Goal: Information Seeking & Learning: Learn about a topic

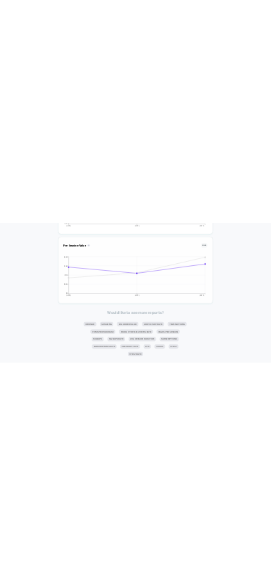
scroll to position [723, 0]
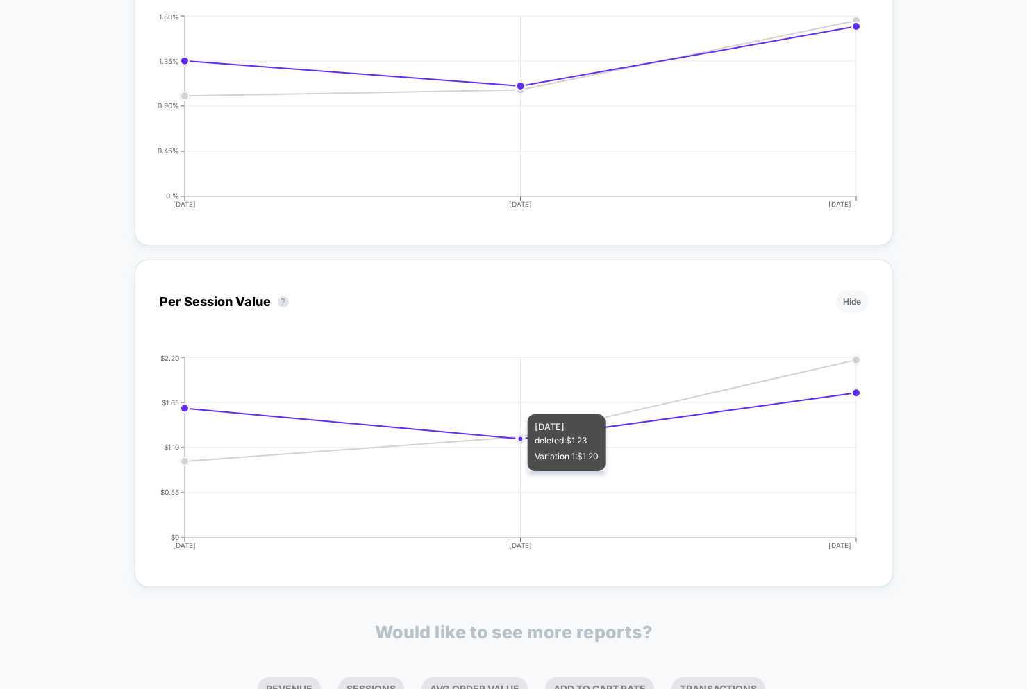
scroll to position [723, 0]
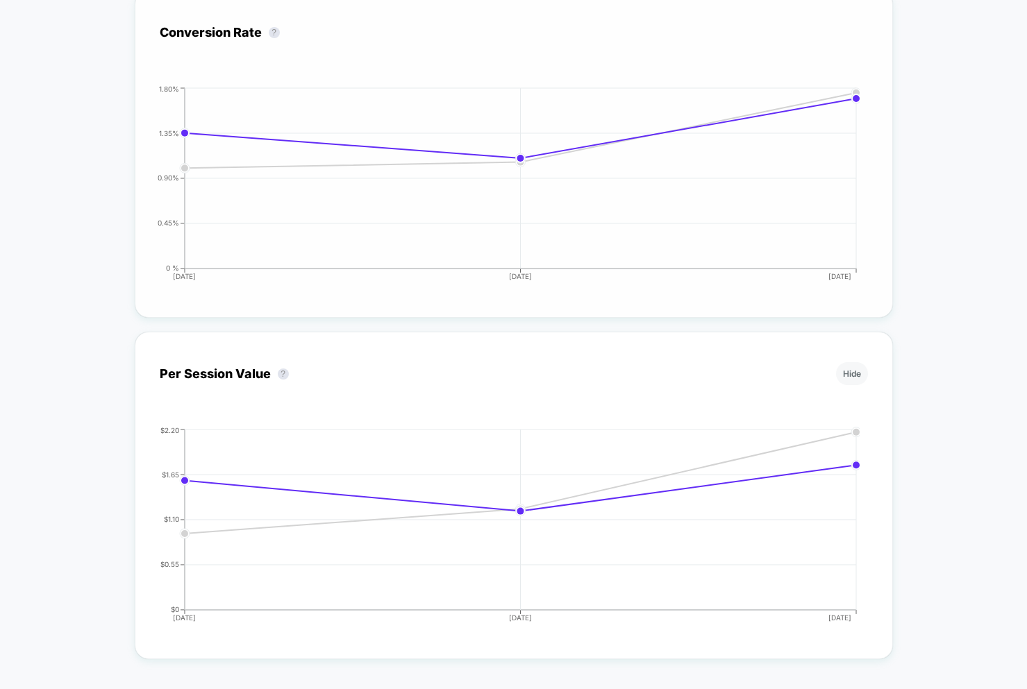
scroll to position [723, 0]
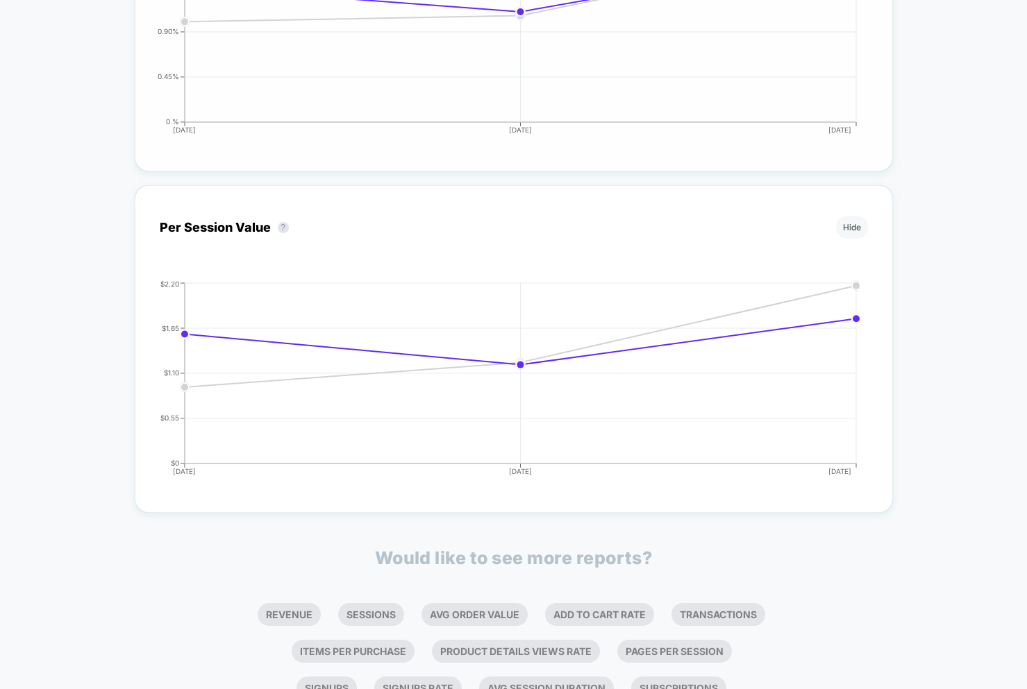
scroll to position [723, 0]
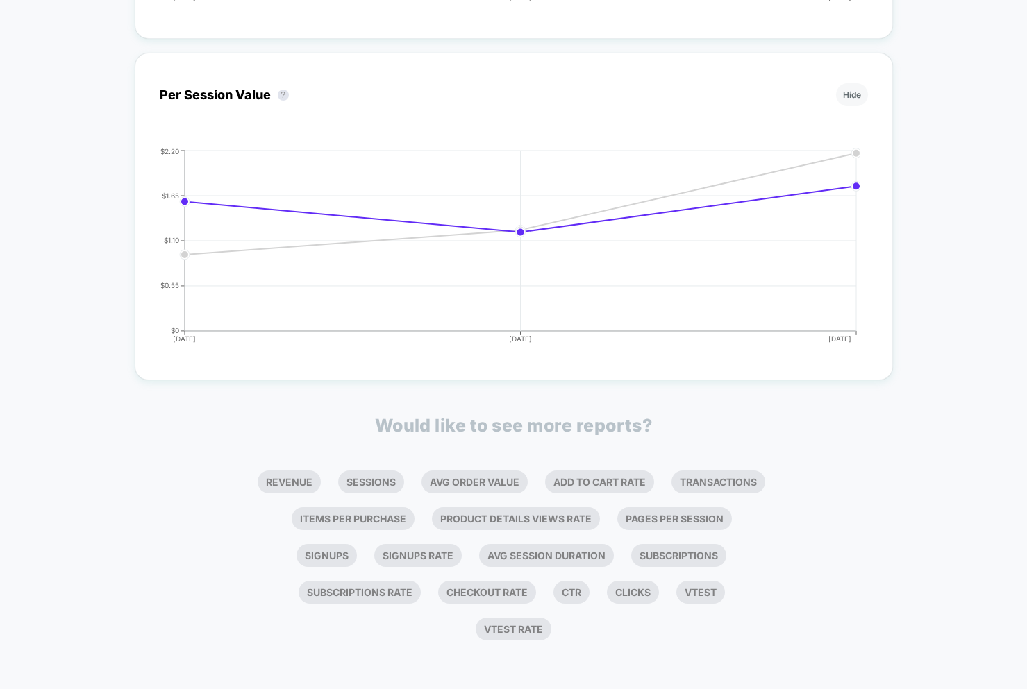
click at [512, 432] on p "Would like to see more reports?" at bounding box center [514, 425] width 278 height 21
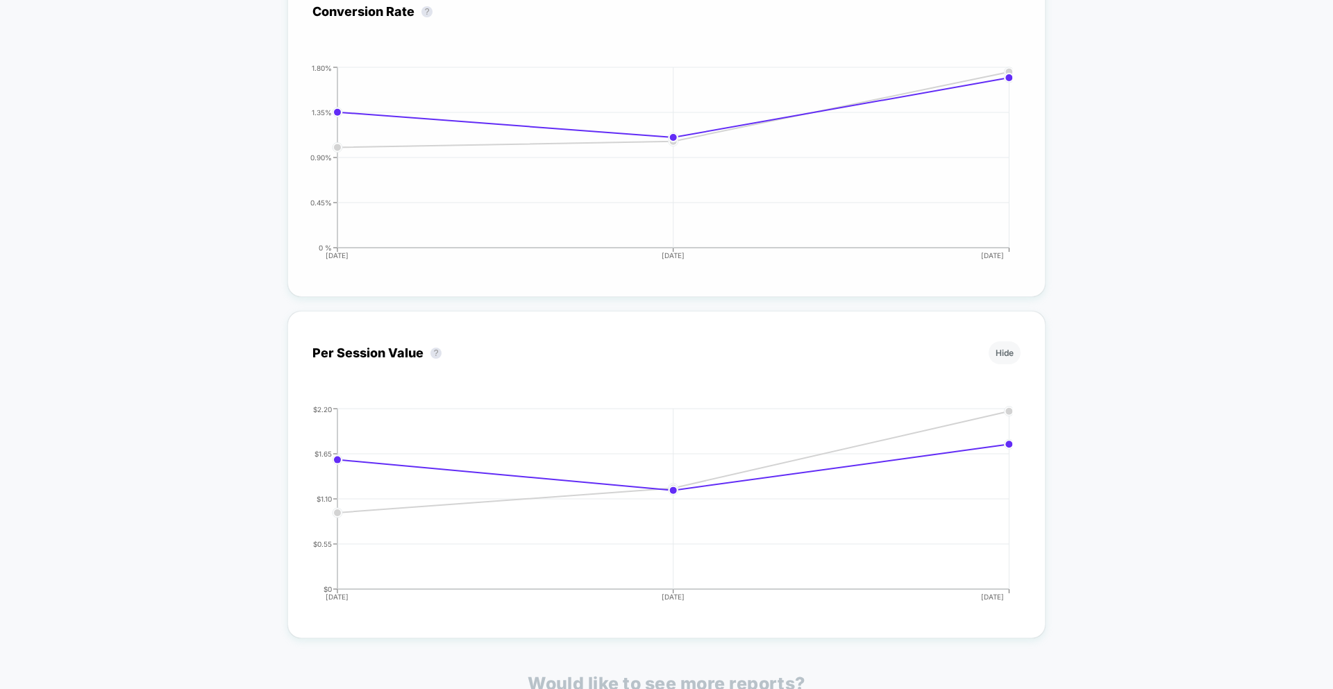
scroll to position [576, 0]
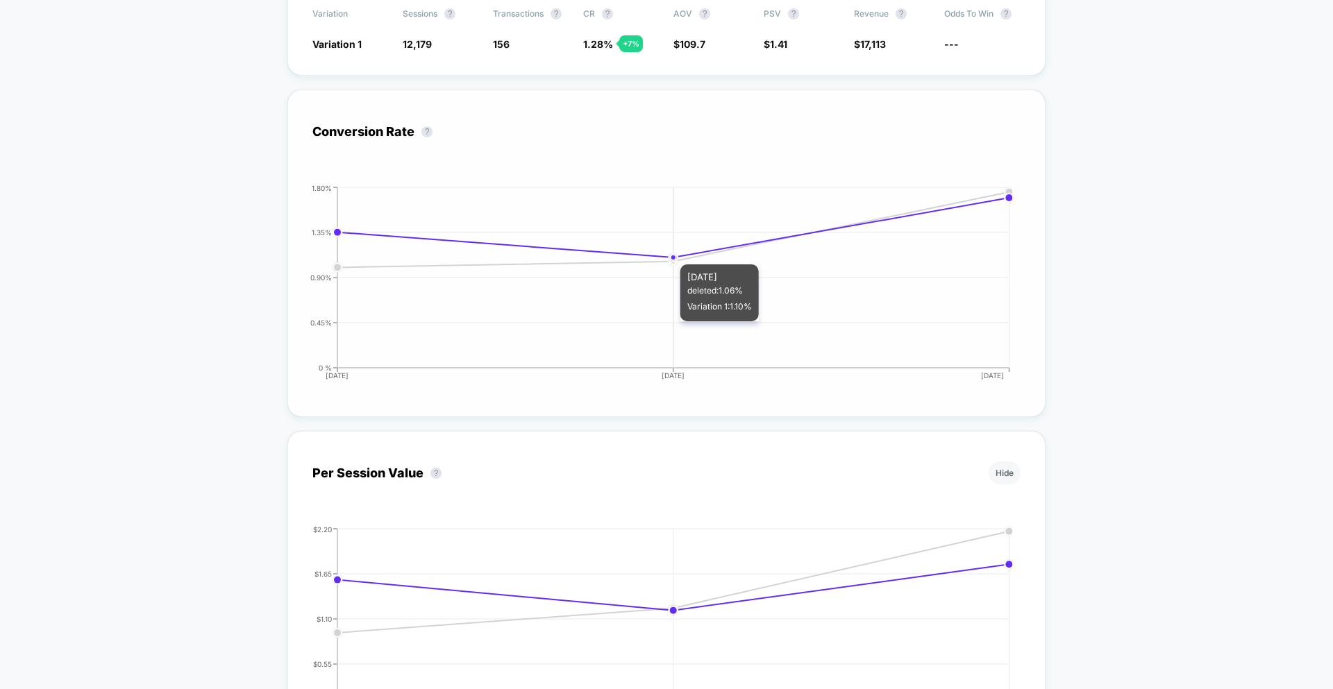
scroll to position [617, 0]
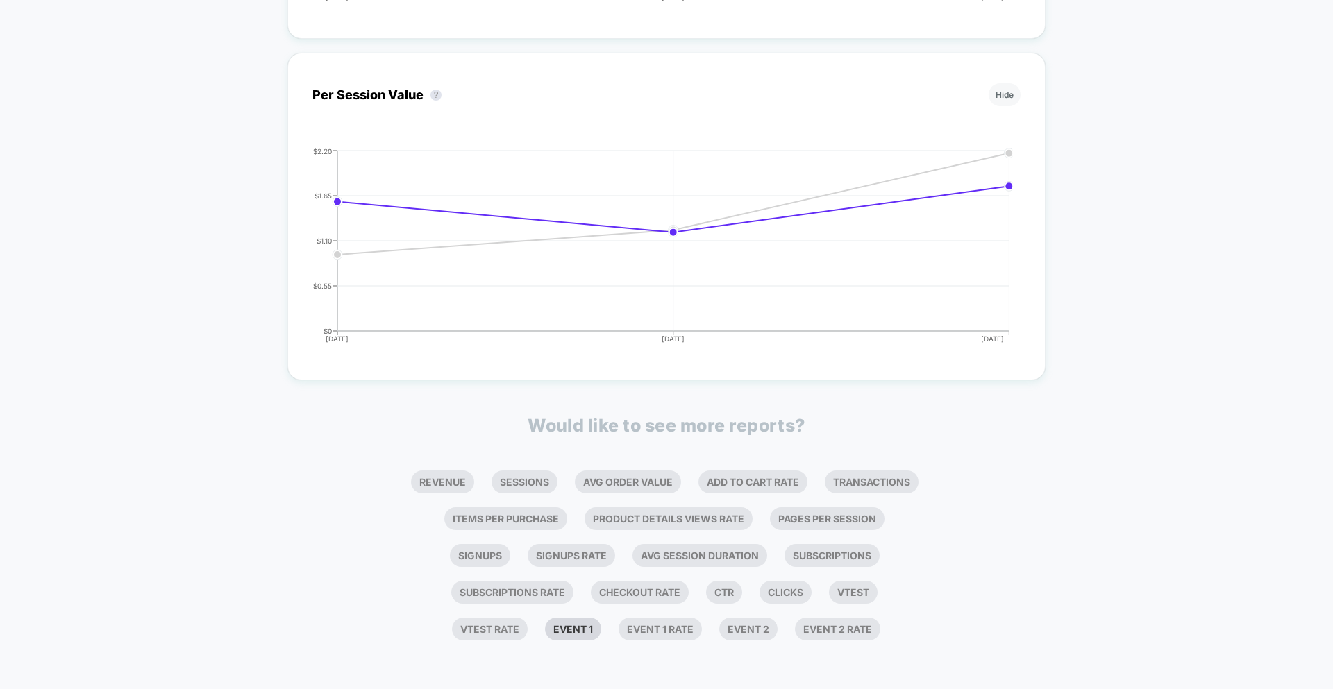
click at [561, 632] on li "Event 1" at bounding box center [573, 629] width 56 height 23
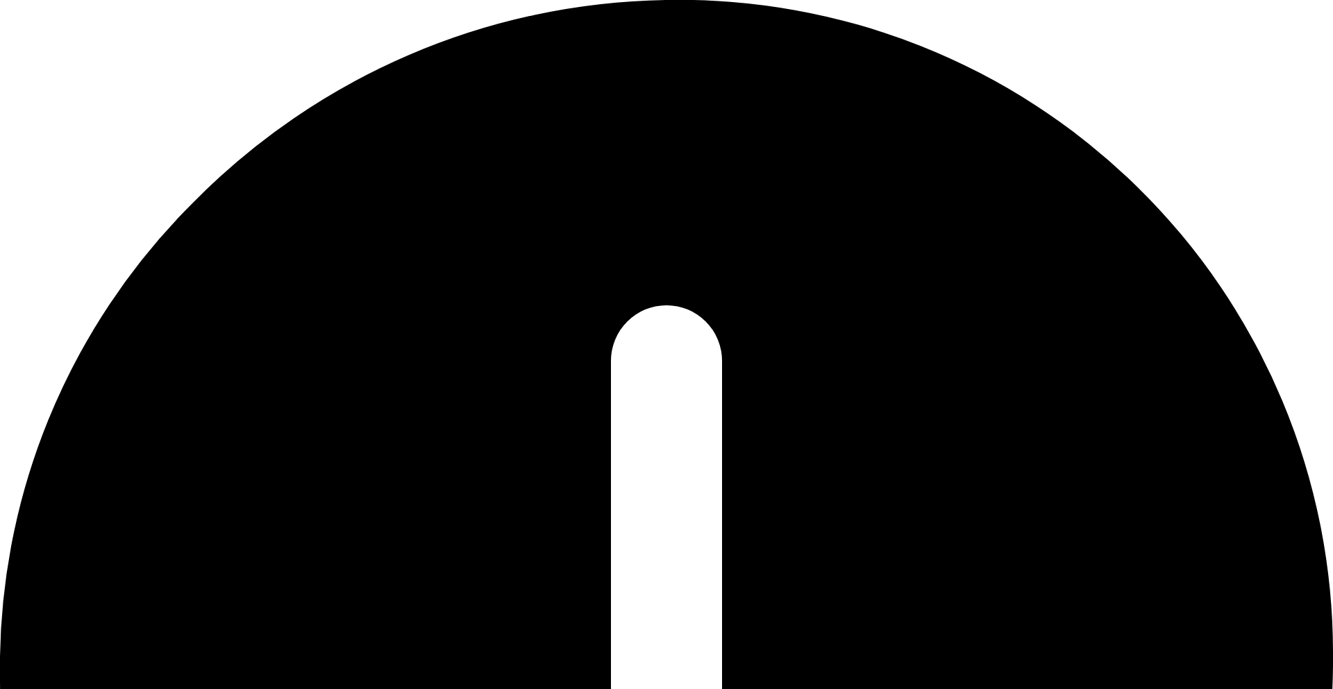
scroll to position [0, 0]
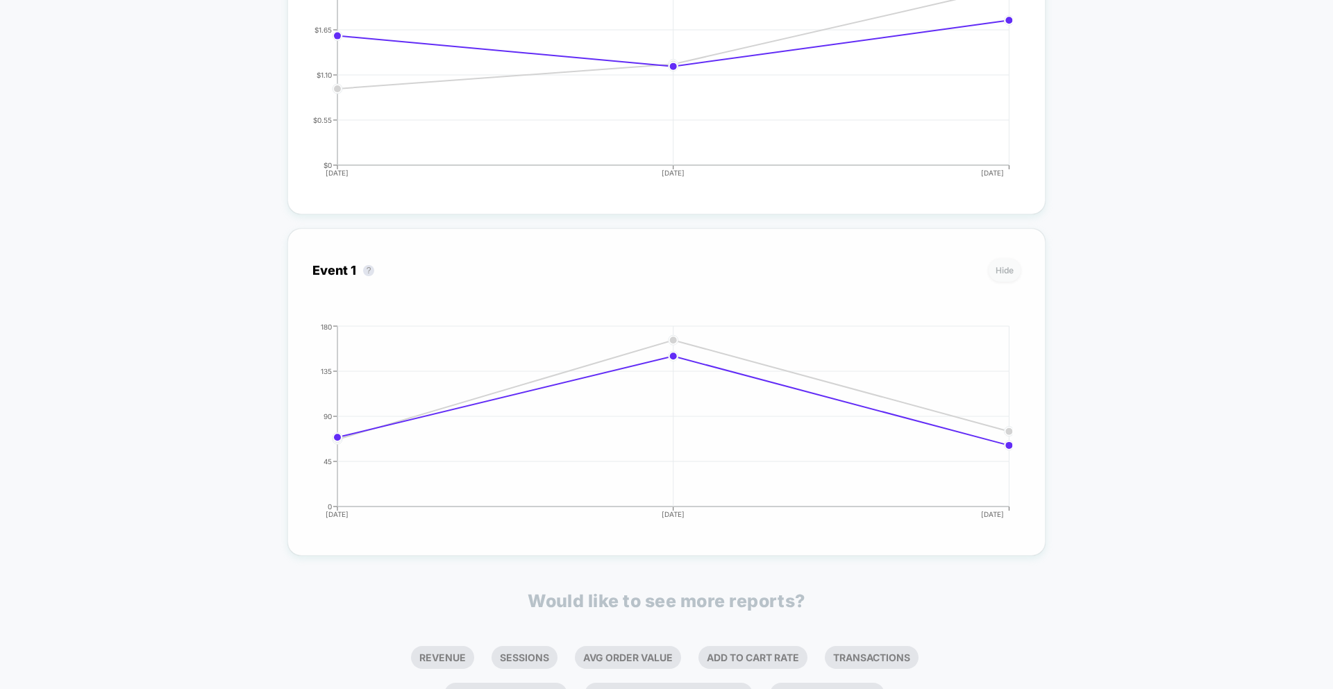
click at [1010, 269] on button "Hide" at bounding box center [1004, 270] width 32 height 23
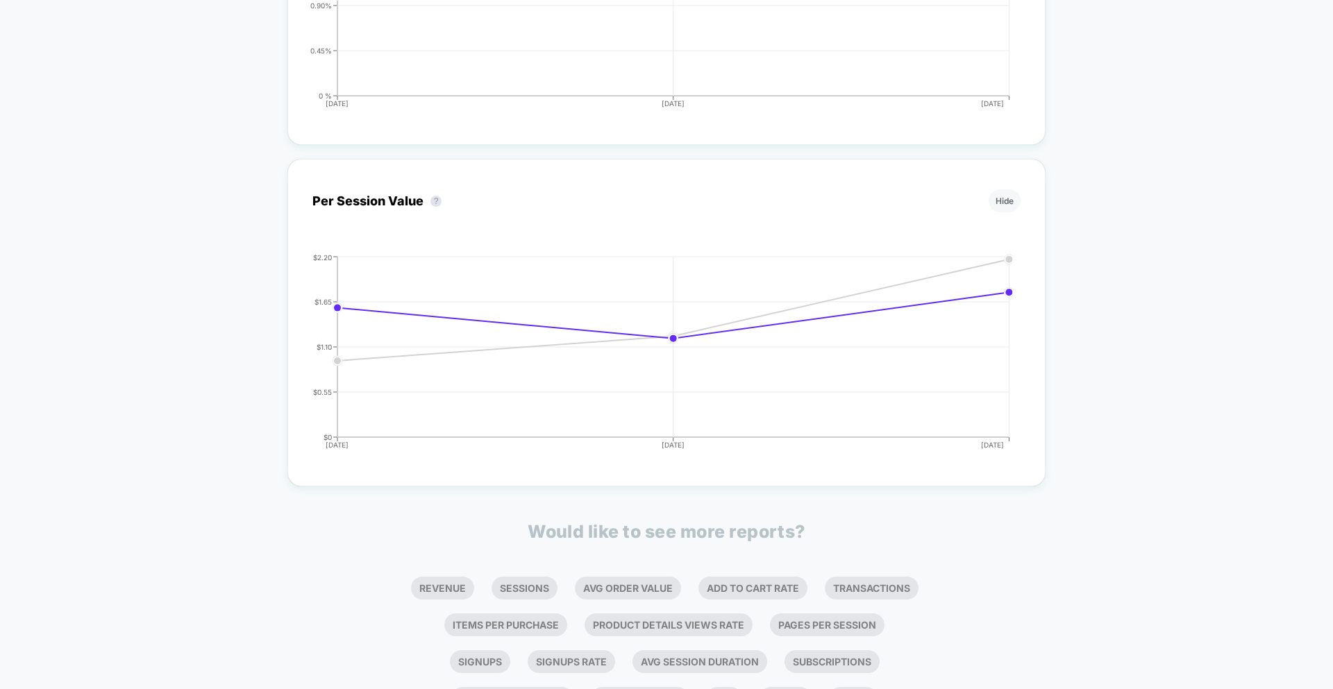
scroll to position [355, 0]
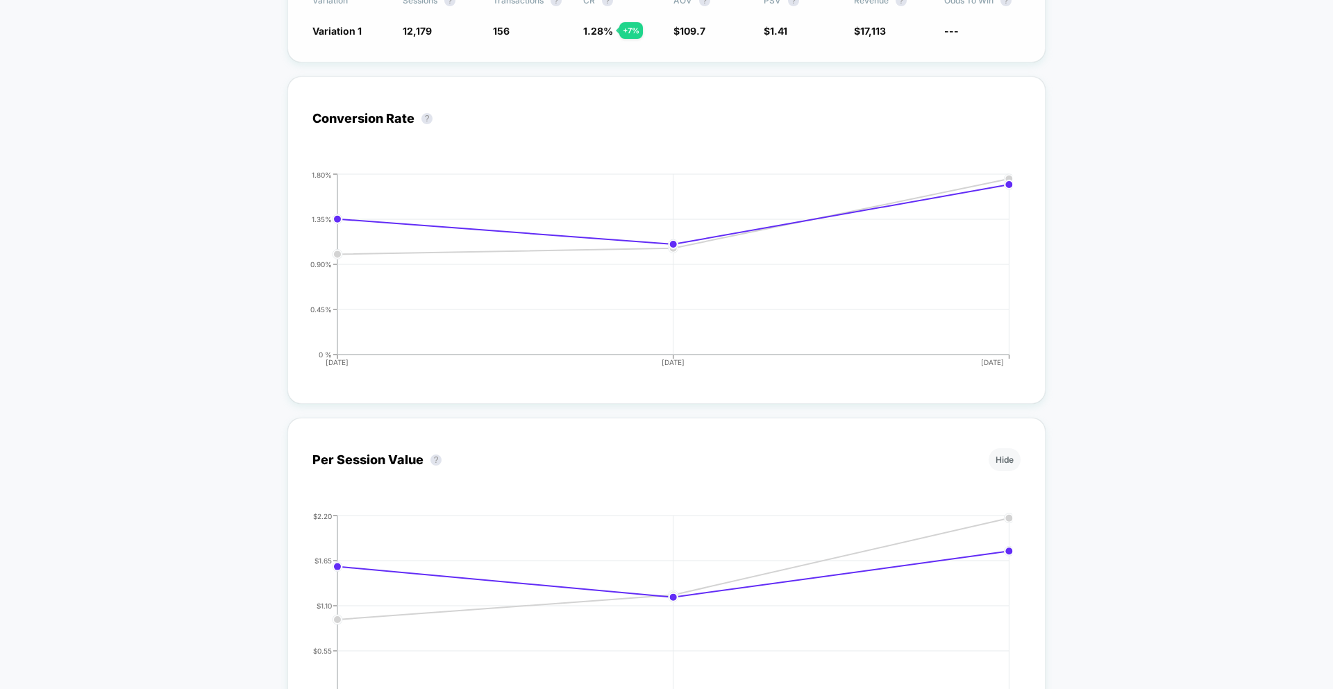
scroll to position [617, 0]
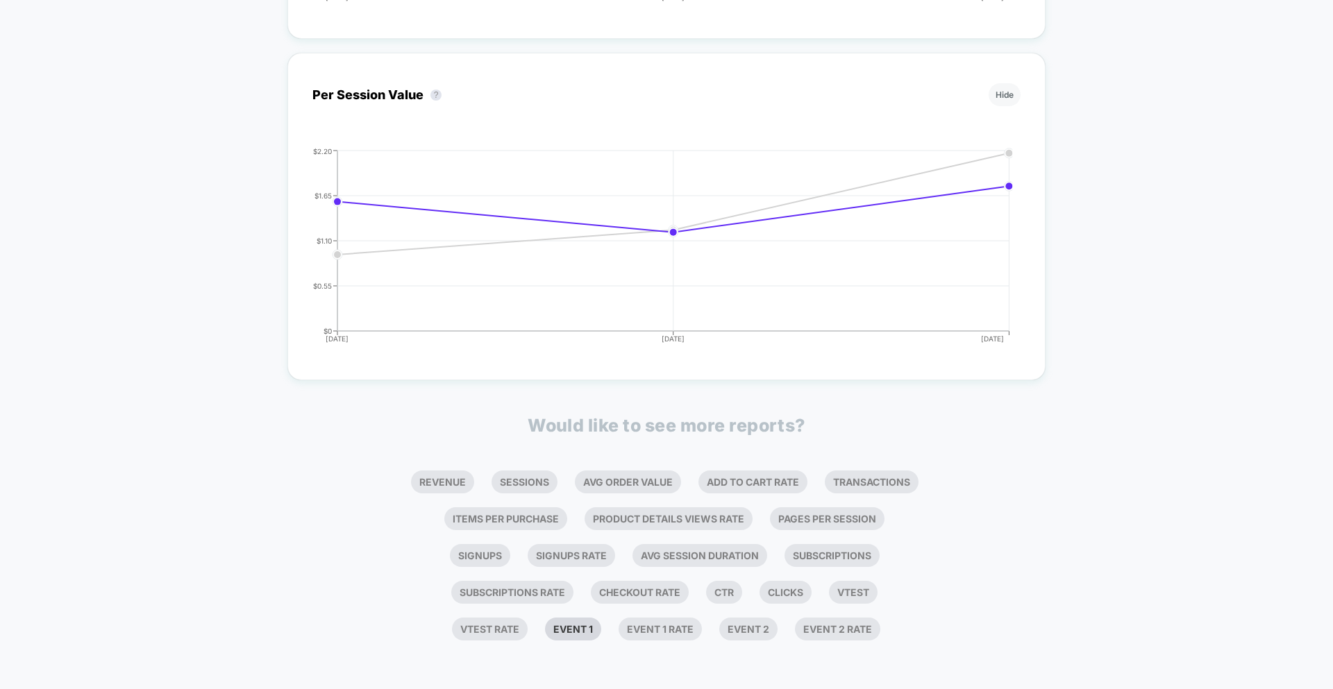
click at [582, 628] on li "Event 1" at bounding box center [573, 629] width 56 height 23
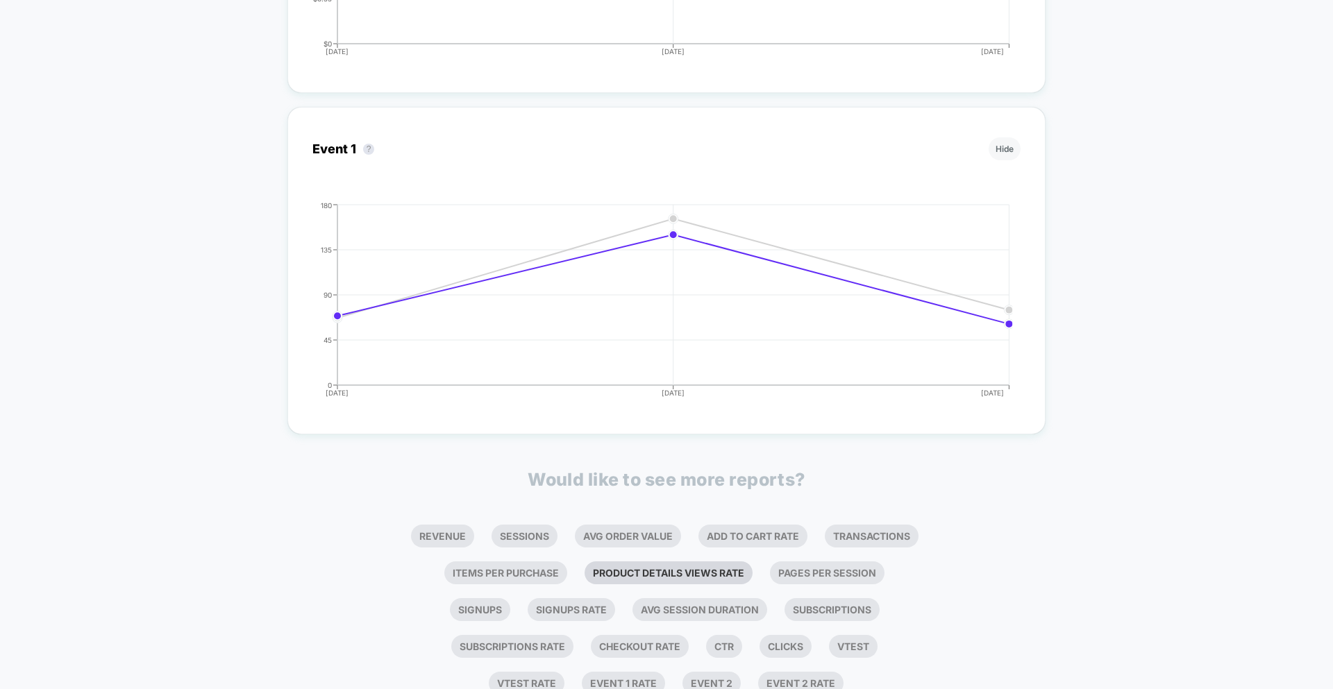
scroll to position [1065, 0]
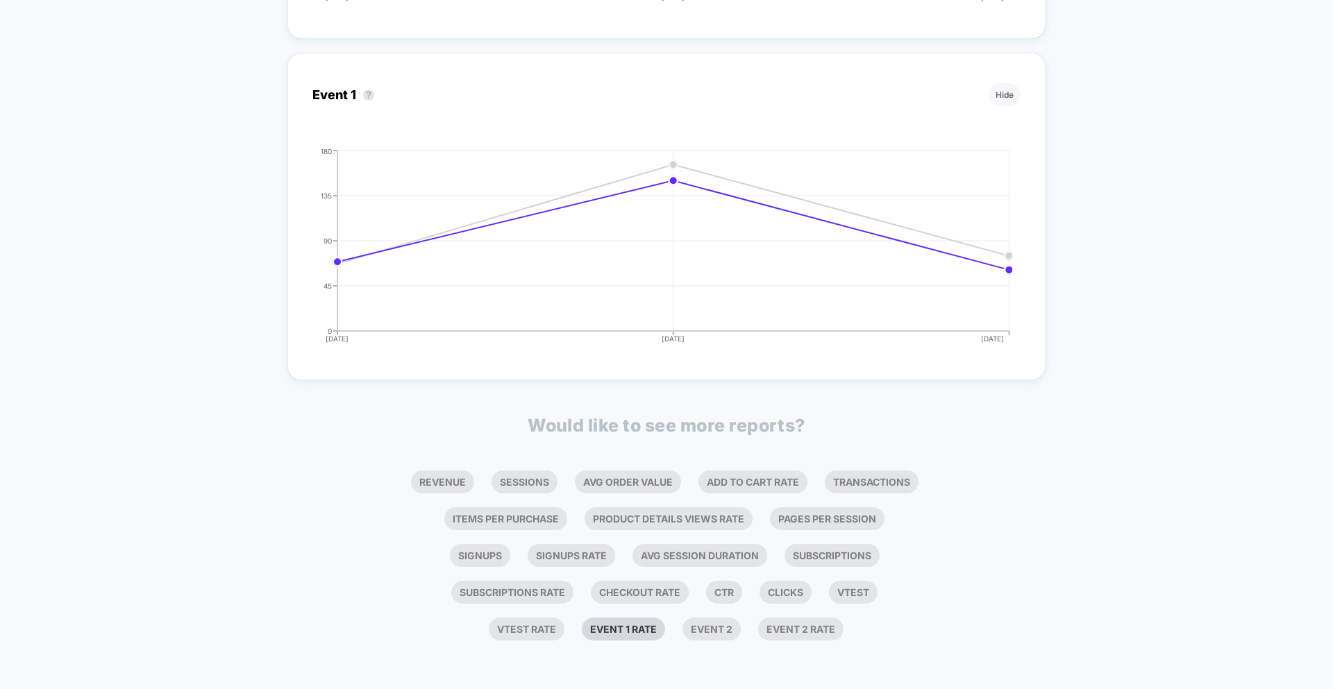
click at [616, 632] on li "Event 1 Rate" at bounding box center [623, 629] width 83 height 23
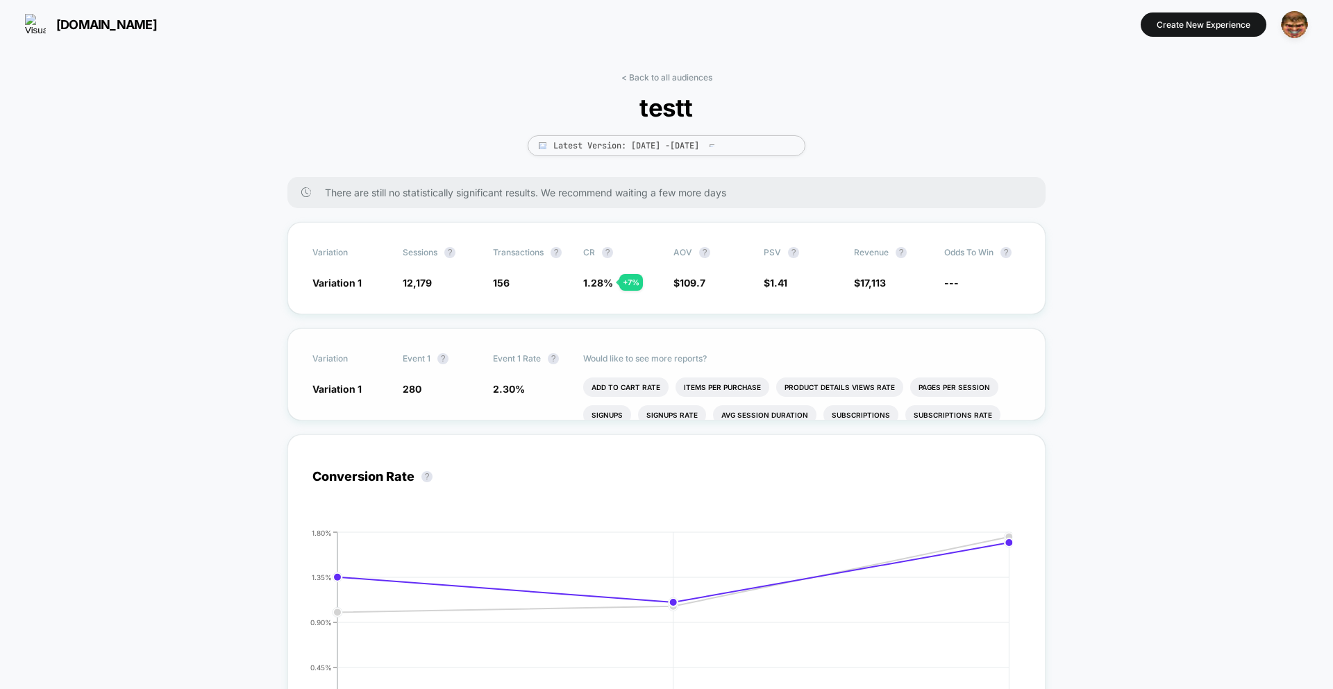
scroll to position [47, 0]
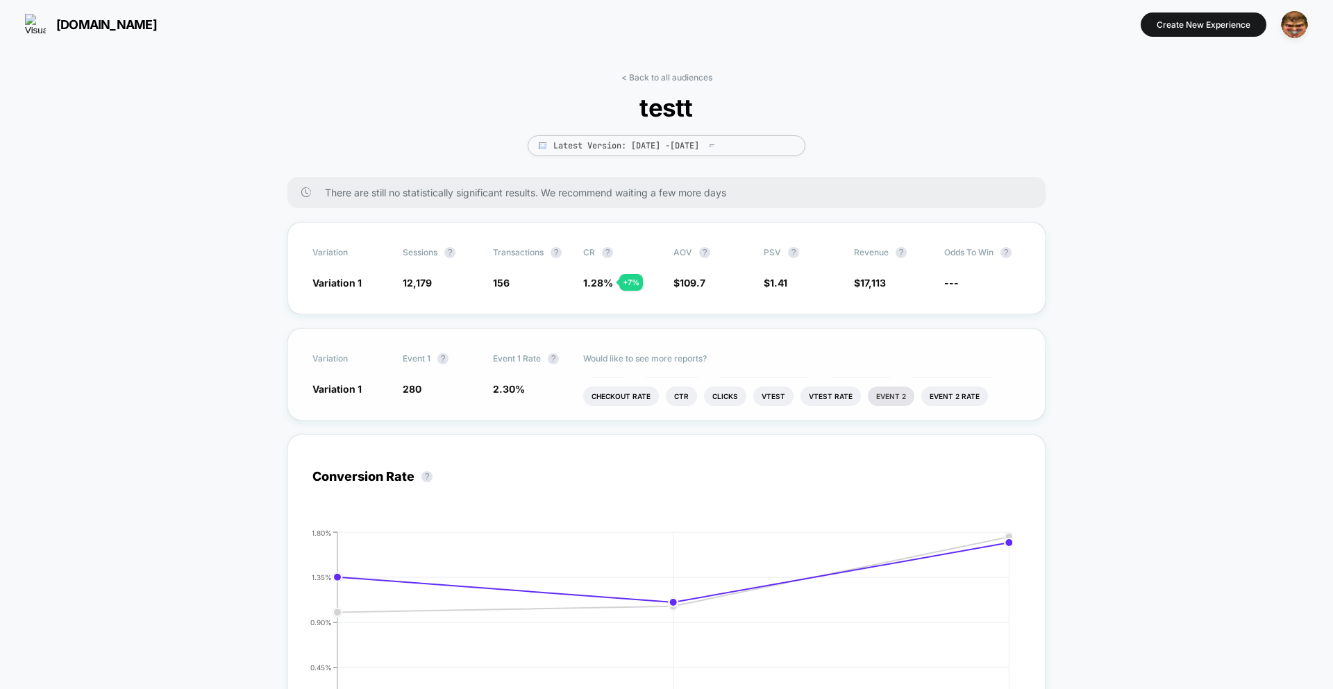
click at [884, 395] on li "Event 2" at bounding box center [891, 396] width 47 height 19
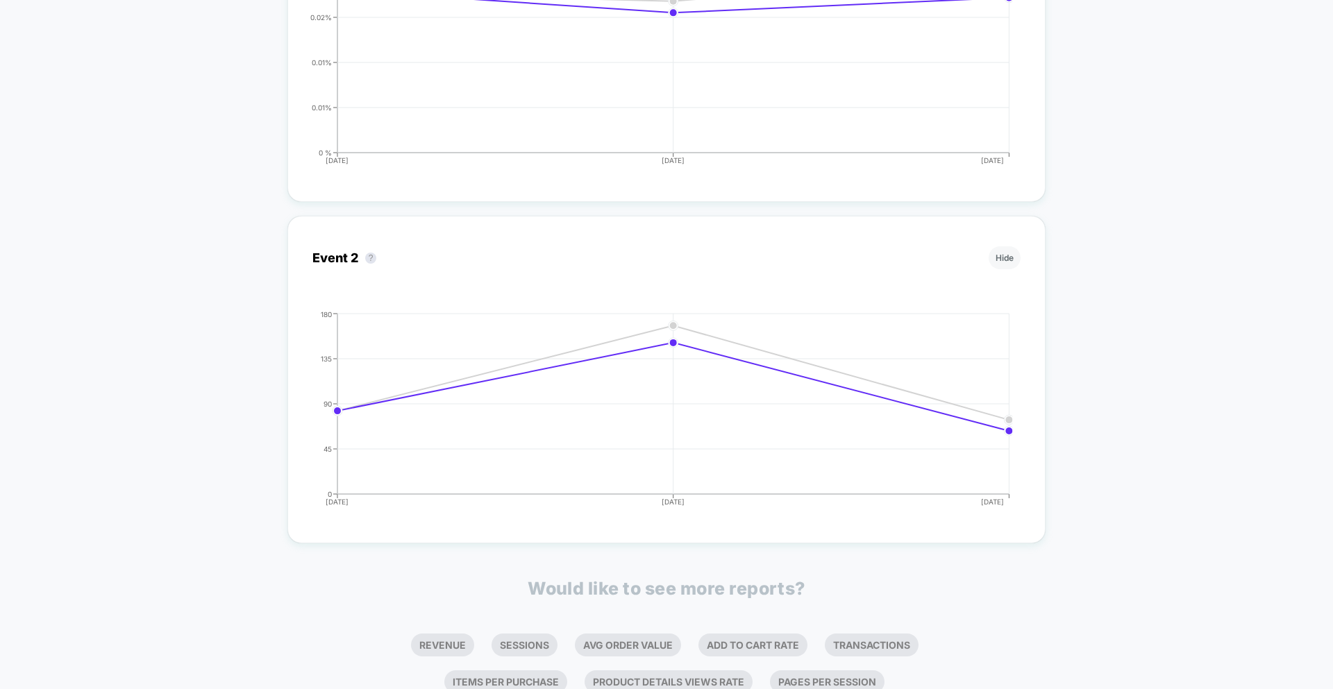
scroll to position [1748, 0]
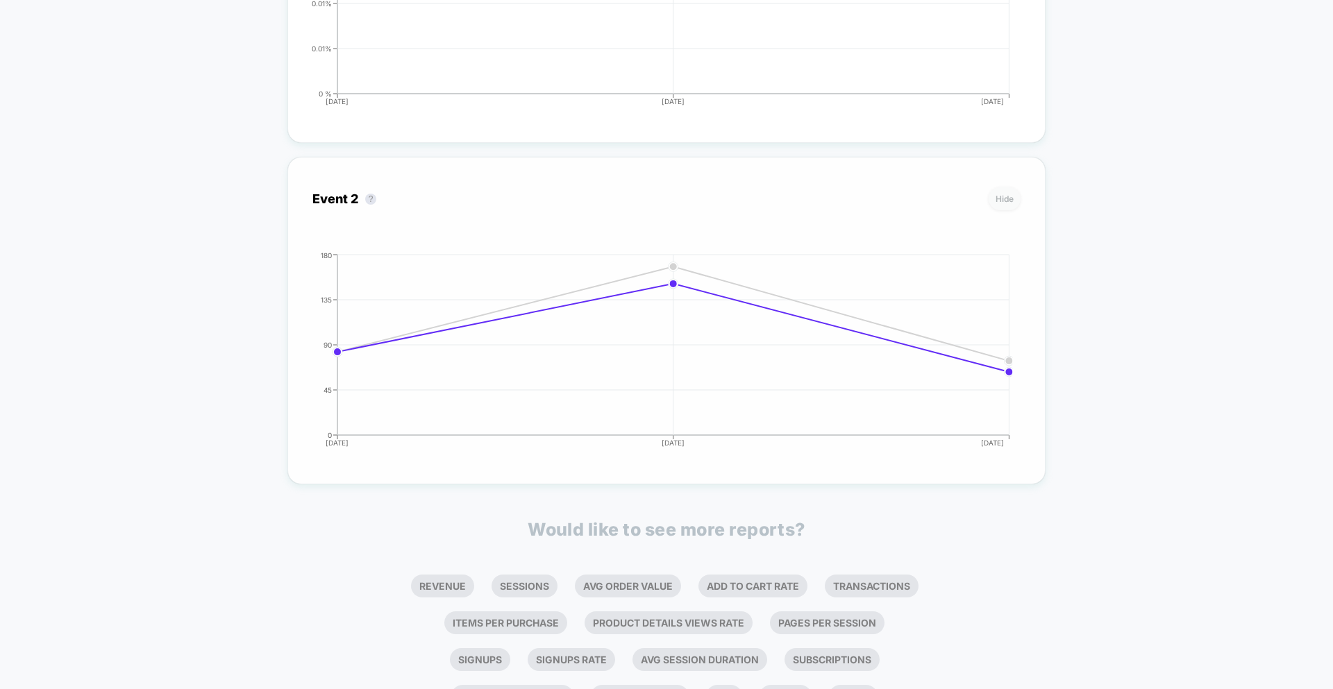
click at [1009, 195] on button "Hide" at bounding box center [1004, 198] width 32 height 23
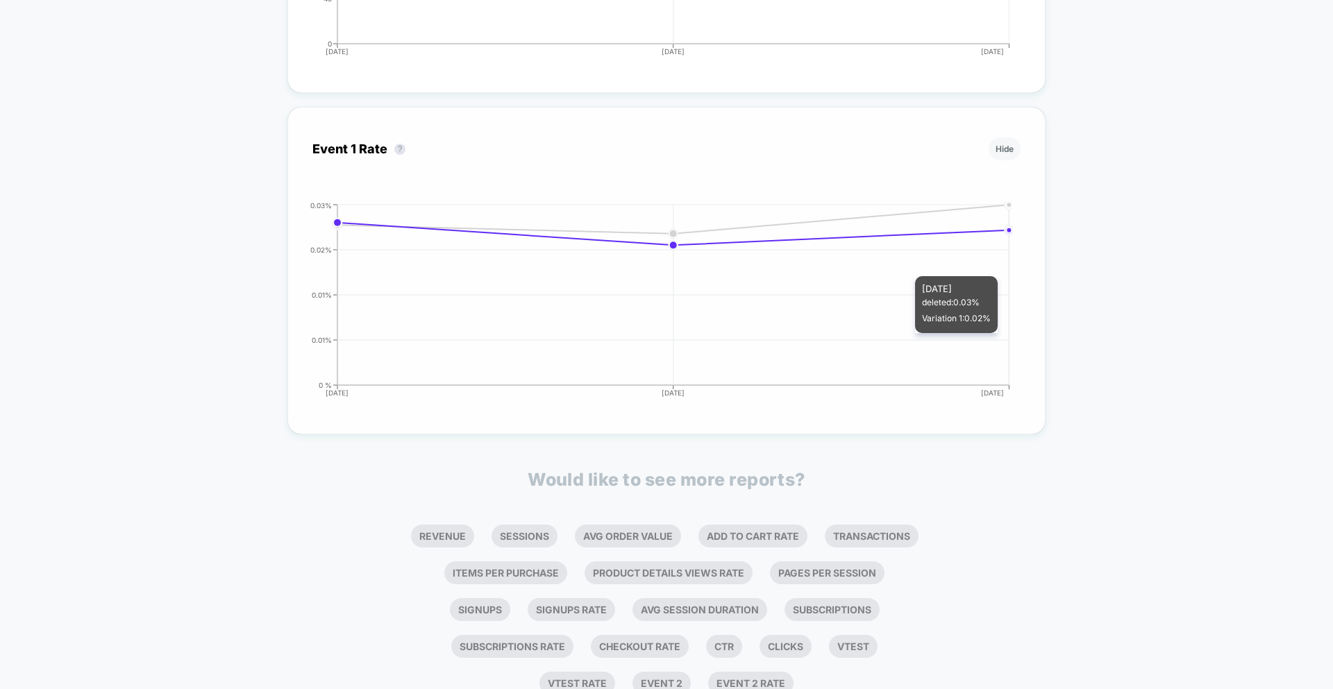
scroll to position [1336, 0]
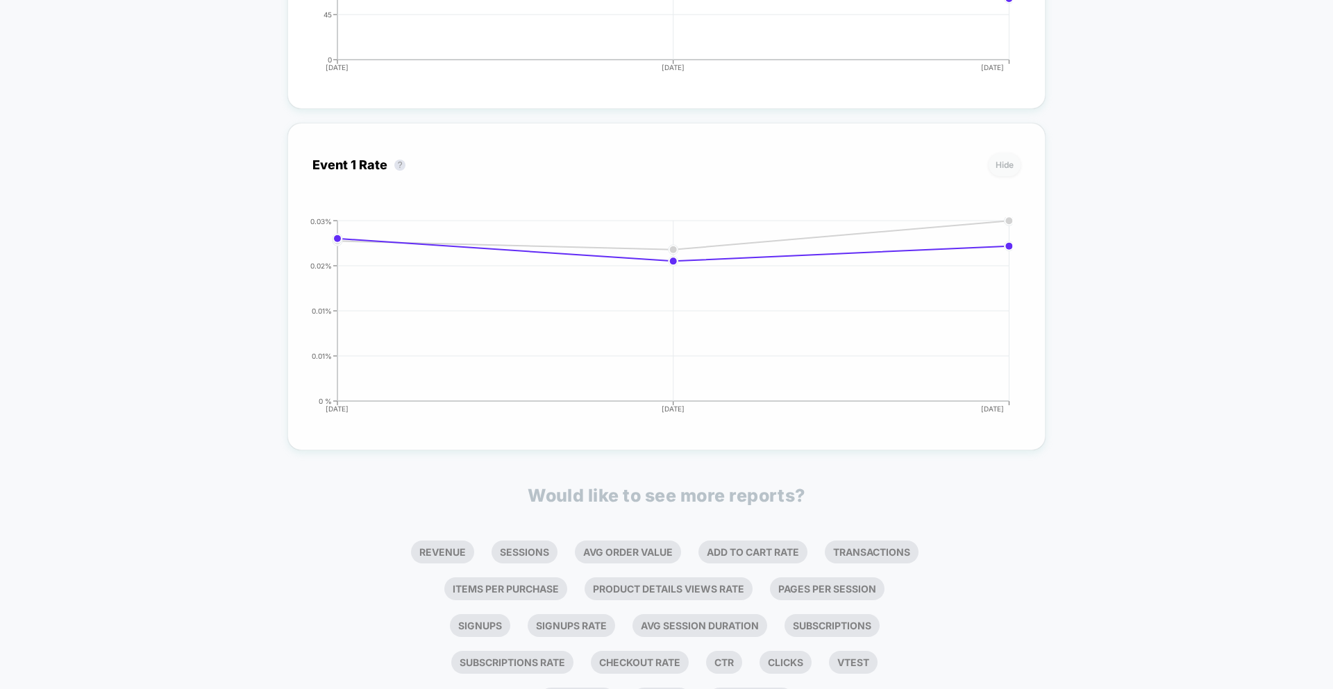
click at [1002, 160] on button "Hide" at bounding box center [1004, 164] width 32 height 23
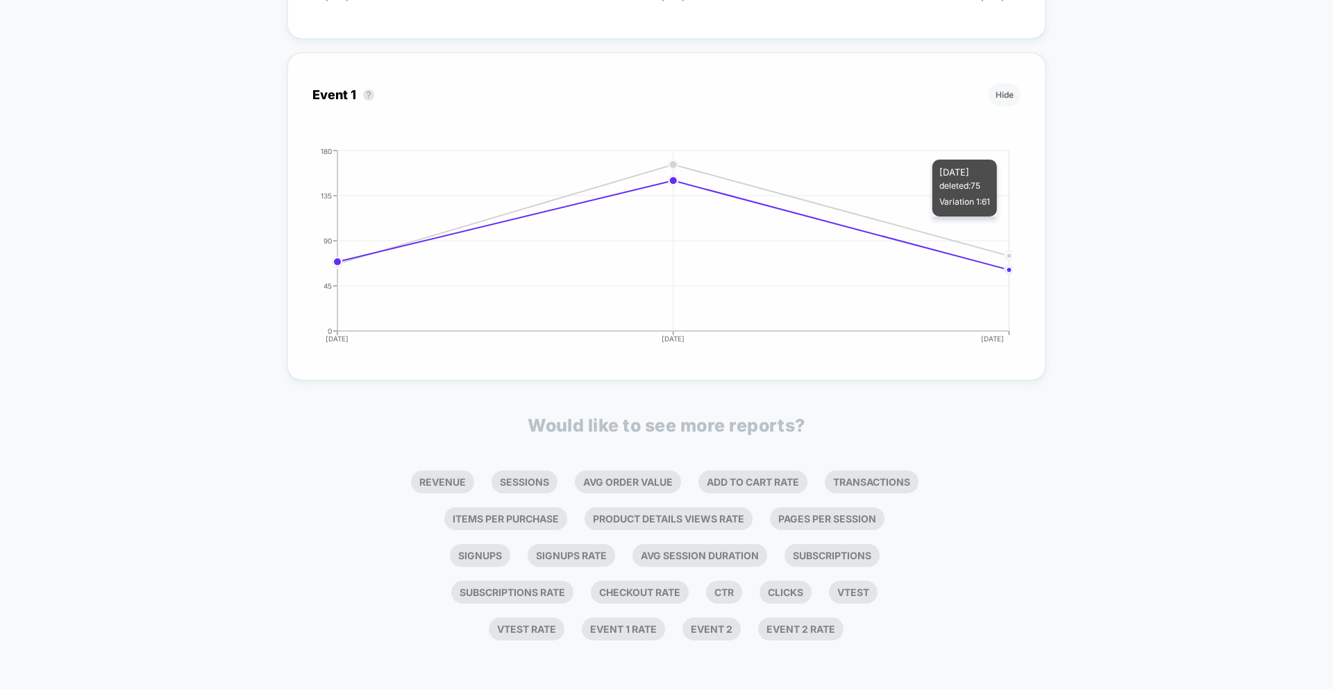
scroll to position [857, 0]
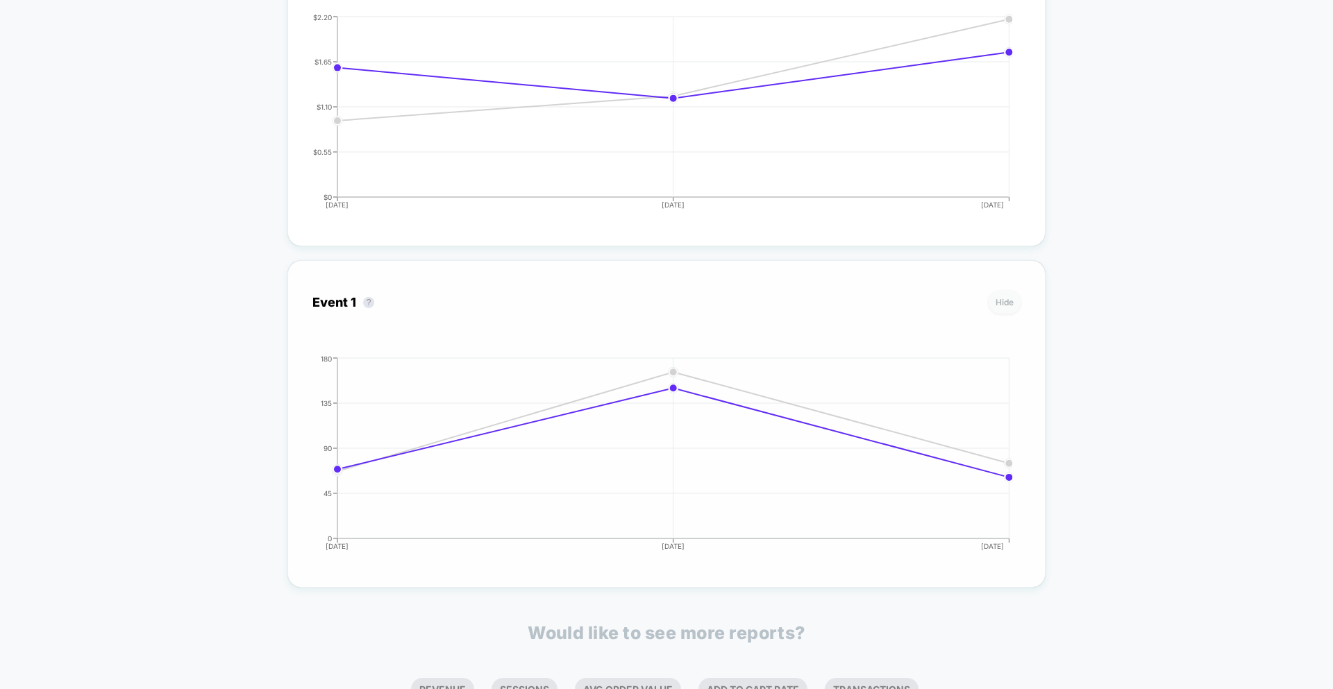
click at [995, 297] on button "Hide" at bounding box center [1004, 302] width 32 height 23
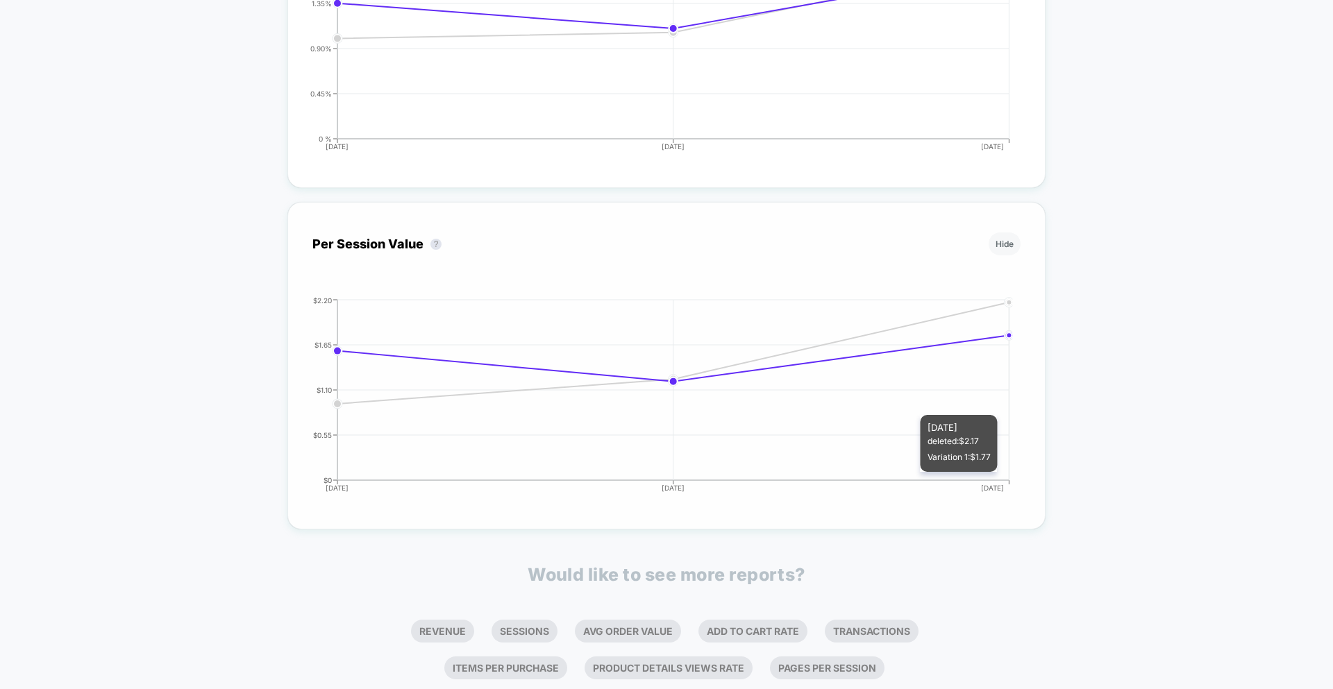
scroll to position [617, 0]
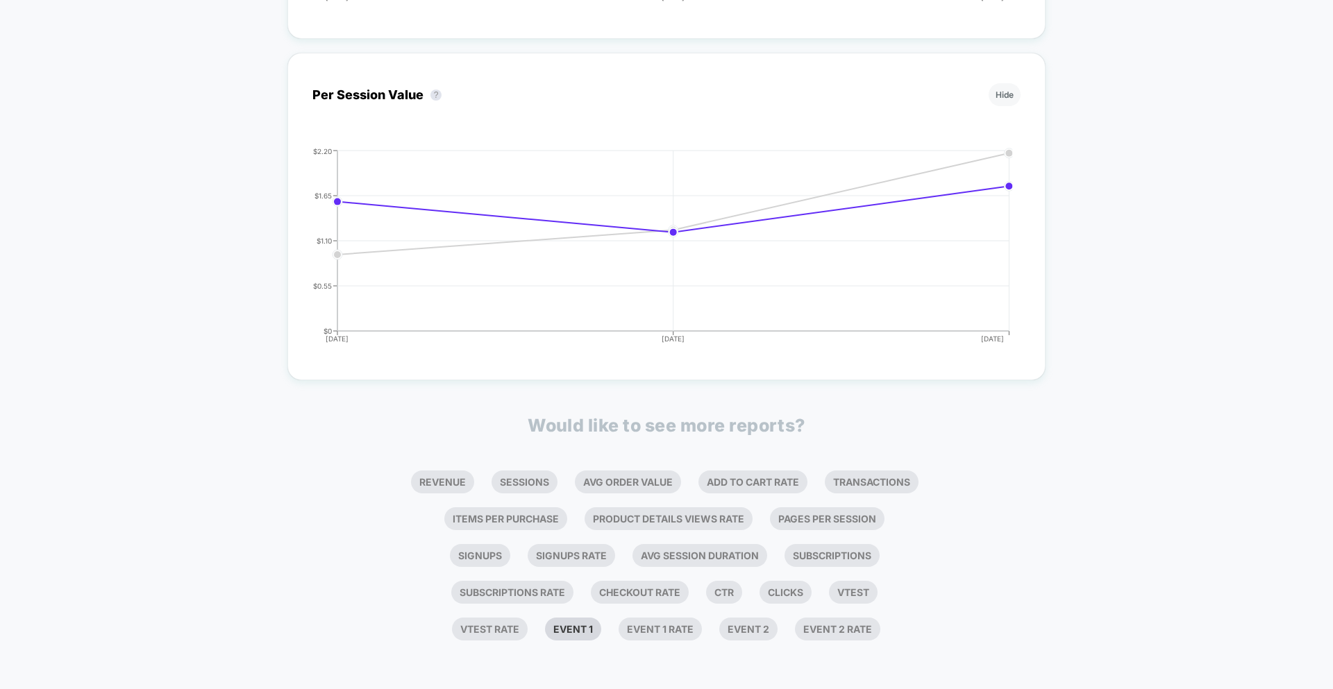
click at [590, 633] on li "Event 1" at bounding box center [573, 629] width 56 height 23
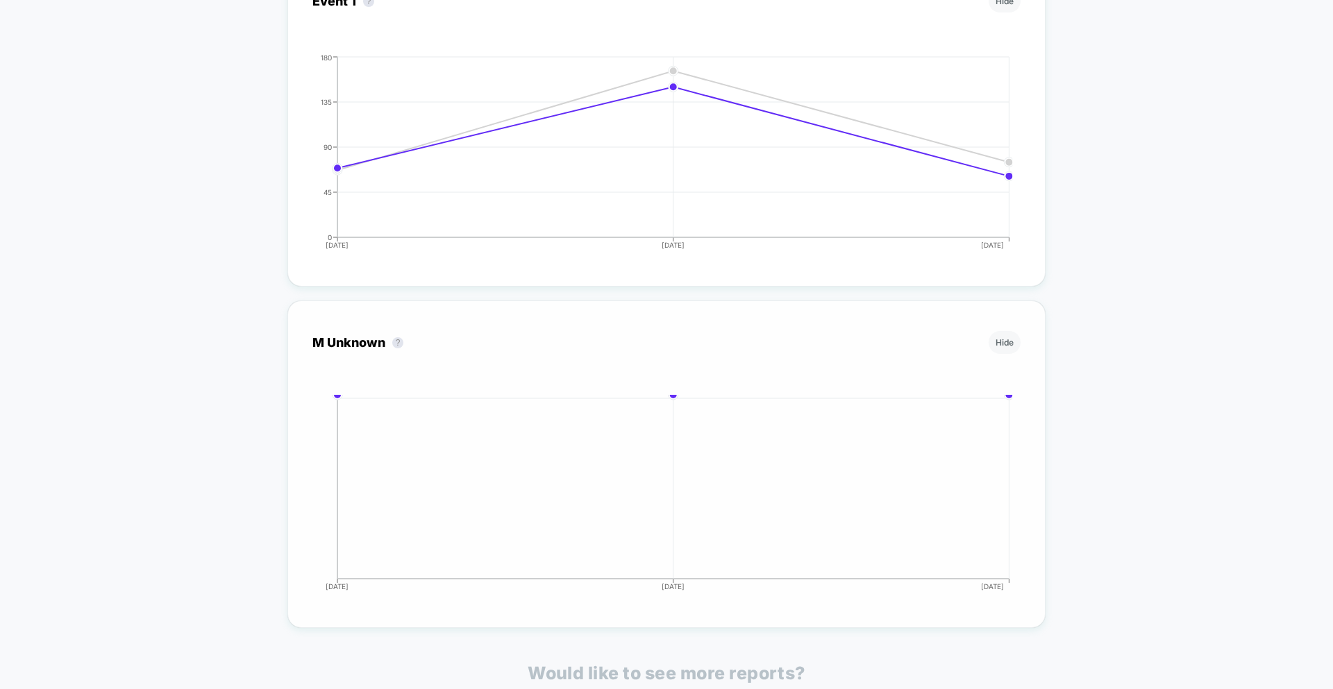
scroll to position [1406, 0]
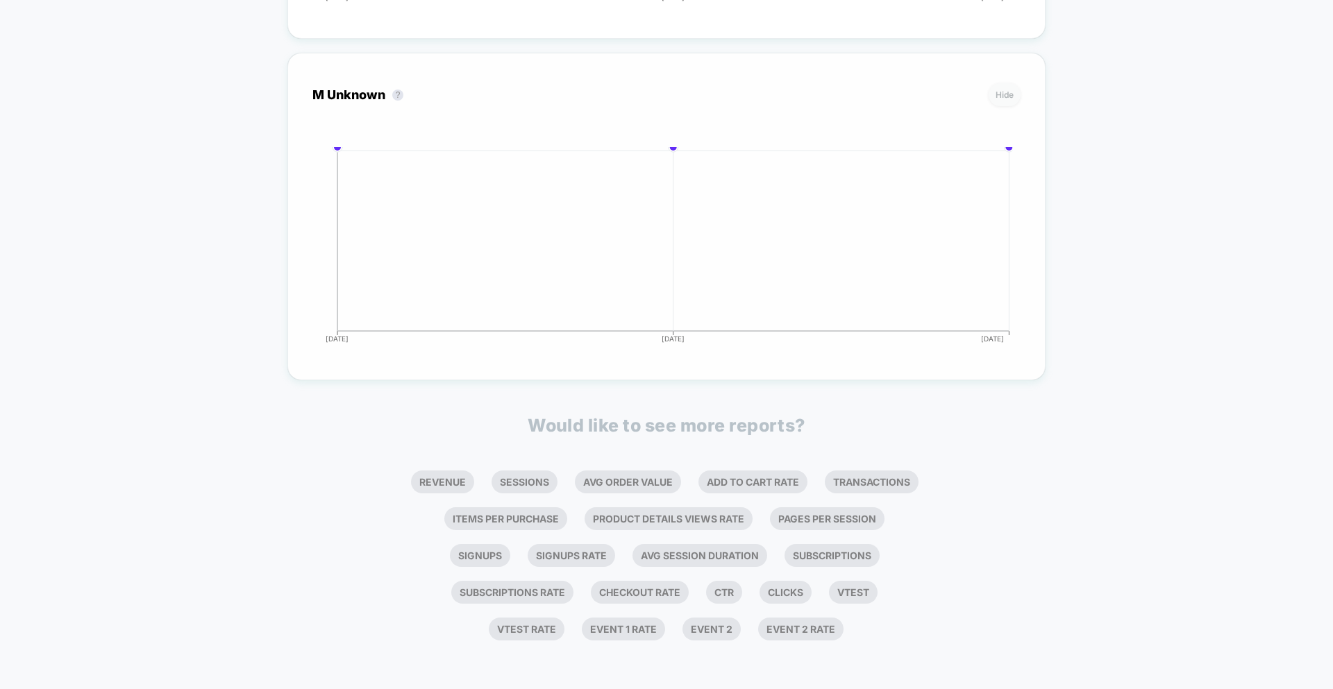
click at [1005, 94] on button "Hide" at bounding box center [1004, 94] width 32 height 23
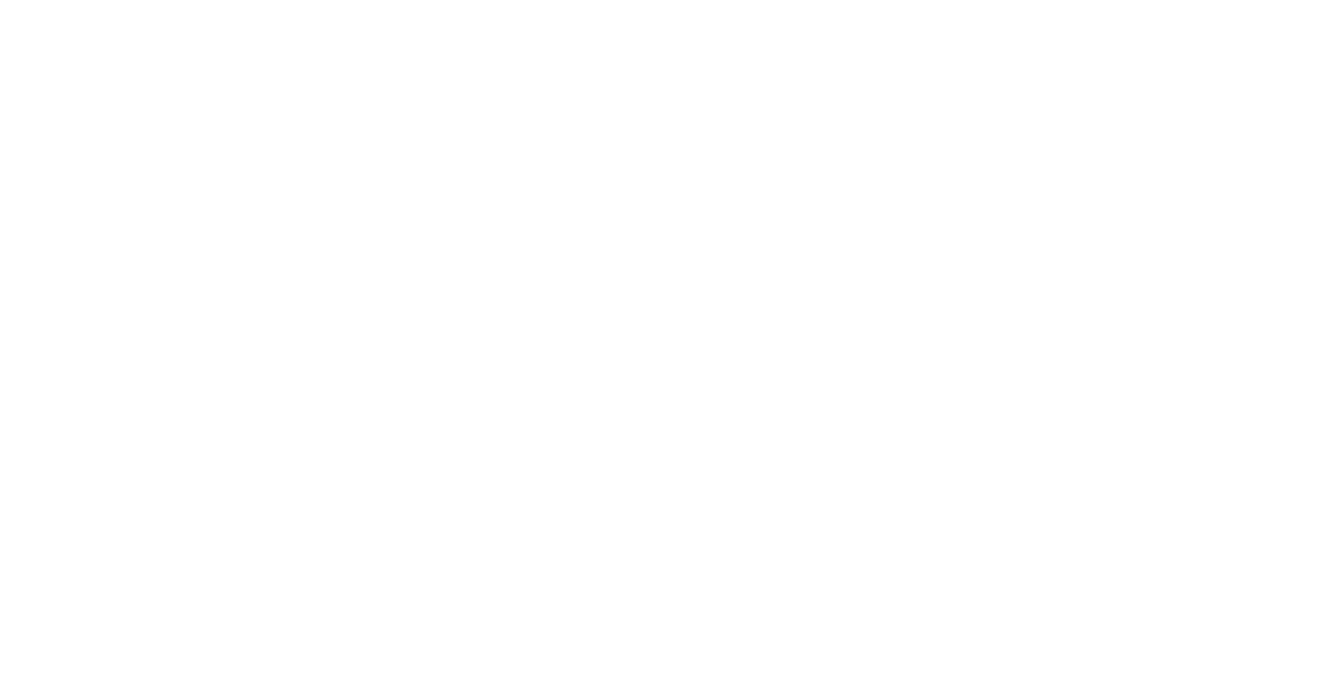
click at [998, 6] on html "-Infinity" at bounding box center [666, 3] width 1333 height 6
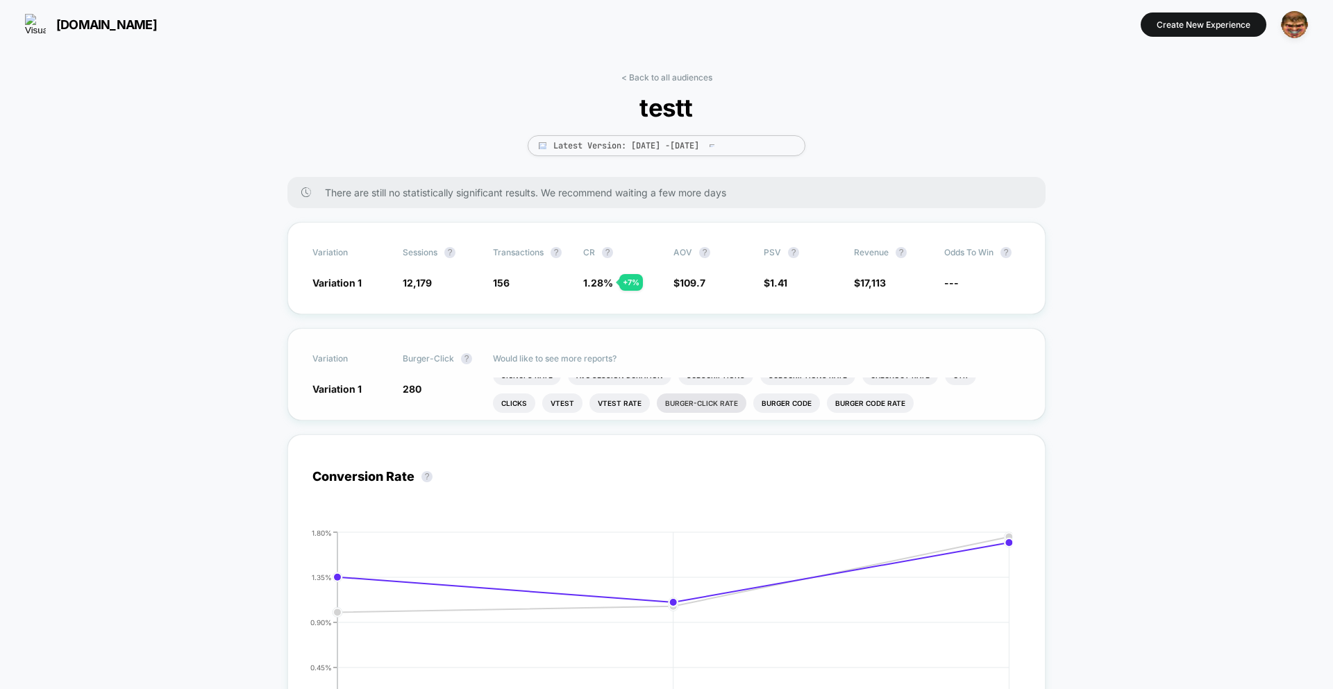
scroll to position [40, 0]
click at [657, 402] on li "burger-click rate" at bounding box center [702, 402] width 90 height 19
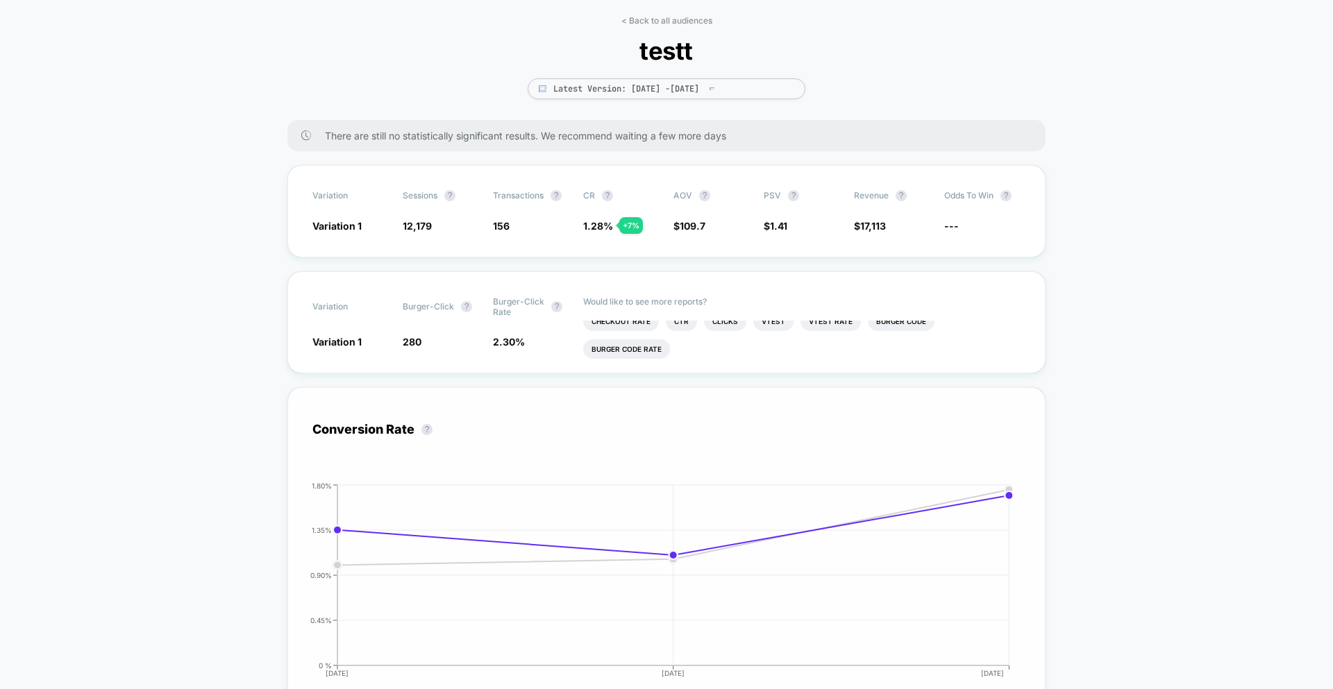
scroll to position [6, 0]
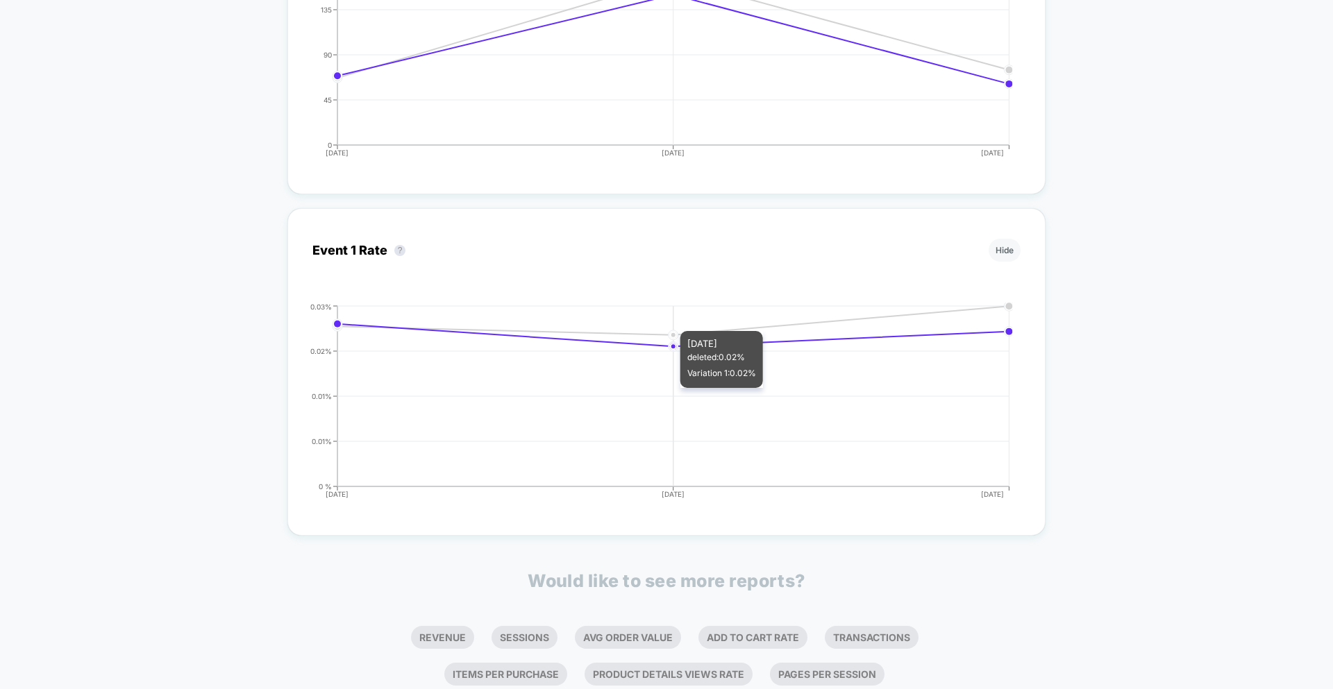
scroll to position [1416, 0]
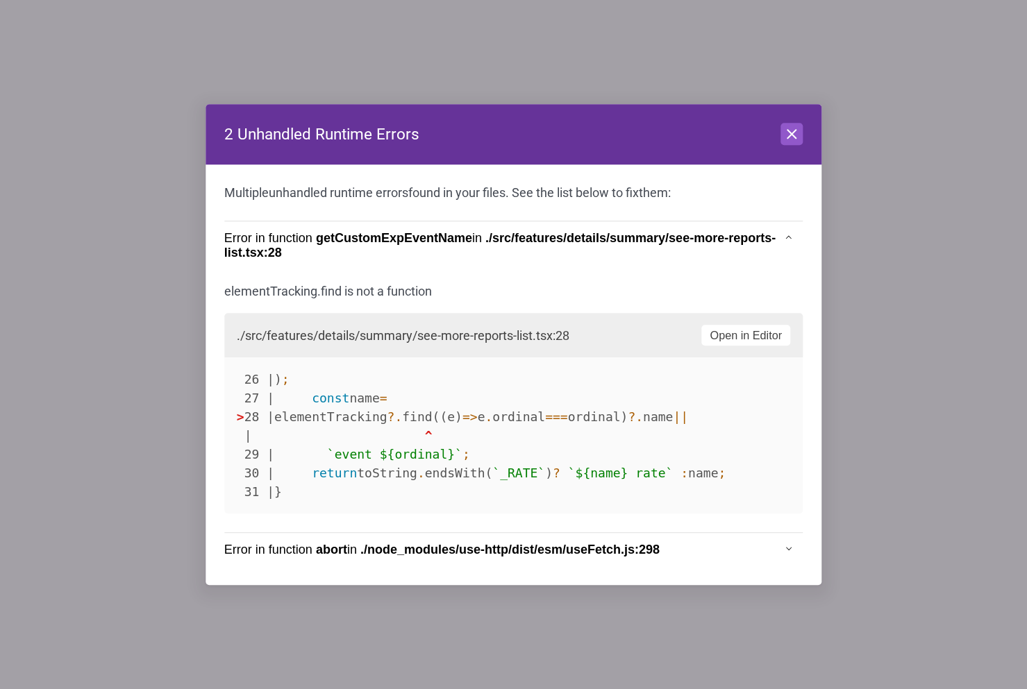
drag, startPoint x: 336, startPoint y: 414, endPoint x: 497, endPoint y: 412, distance: 161.0
click at [497, 412] on code "26 | ) ; 27 | const name = > 28 | elementTracking ? . find((e) => e . ordinal =…" at bounding box center [481, 436] width 489 height 127
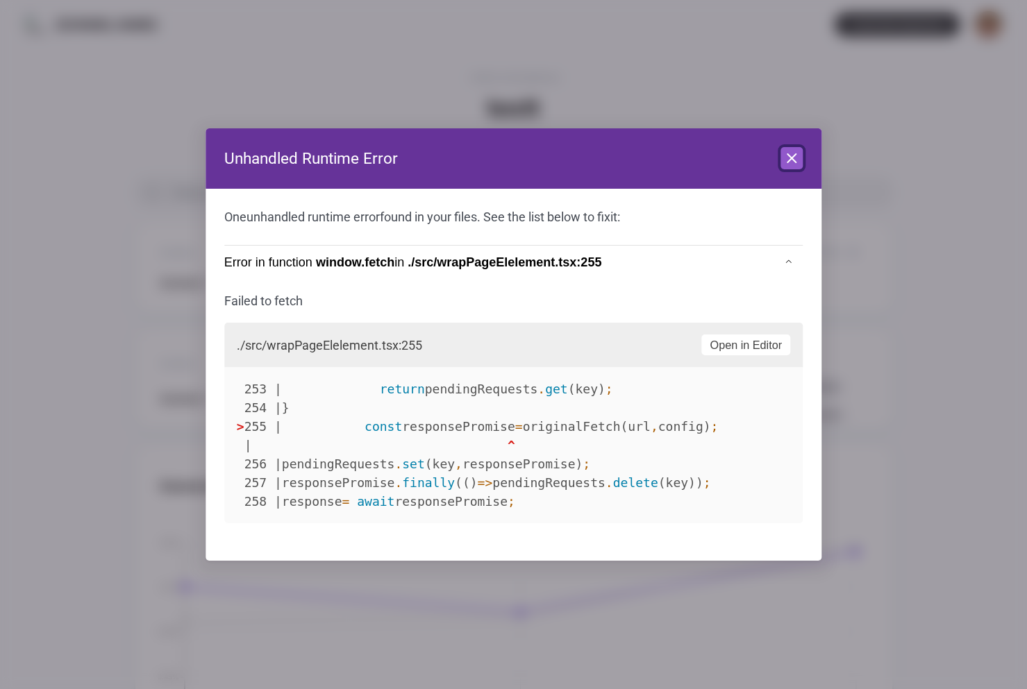
click at [791, 160] on icon at bounding box center [791, 158] width 17 height 17
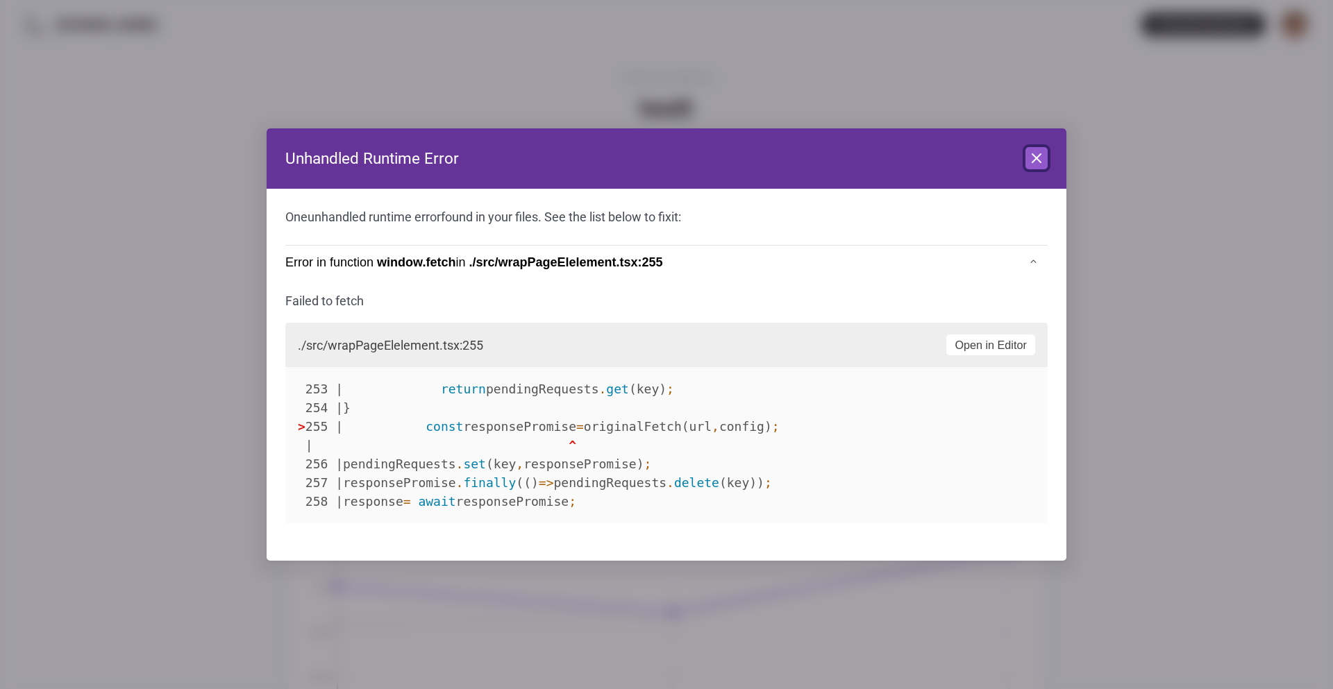
click at [1042, 155] on icon at bounding box center [1036, 158] width 17 height 17
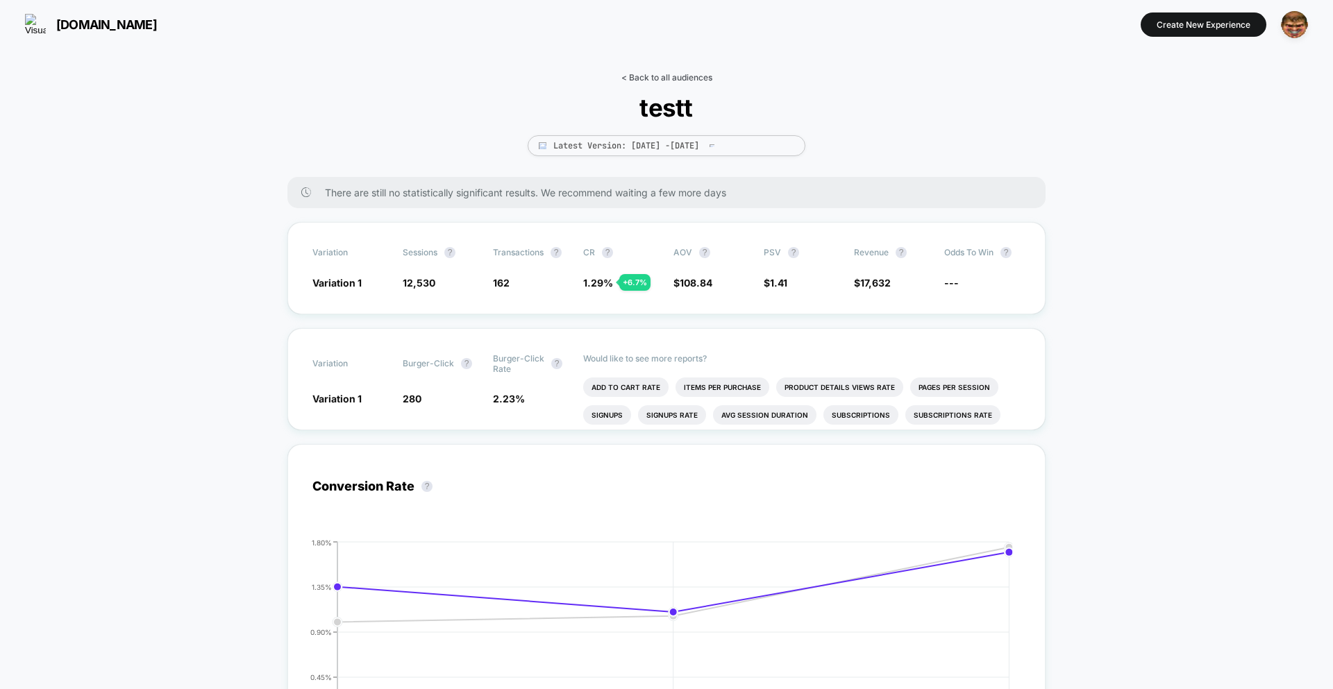
click at [687, 76] on link "< Back to all audiences" at bounding box center [666, 77] width 91 height 10
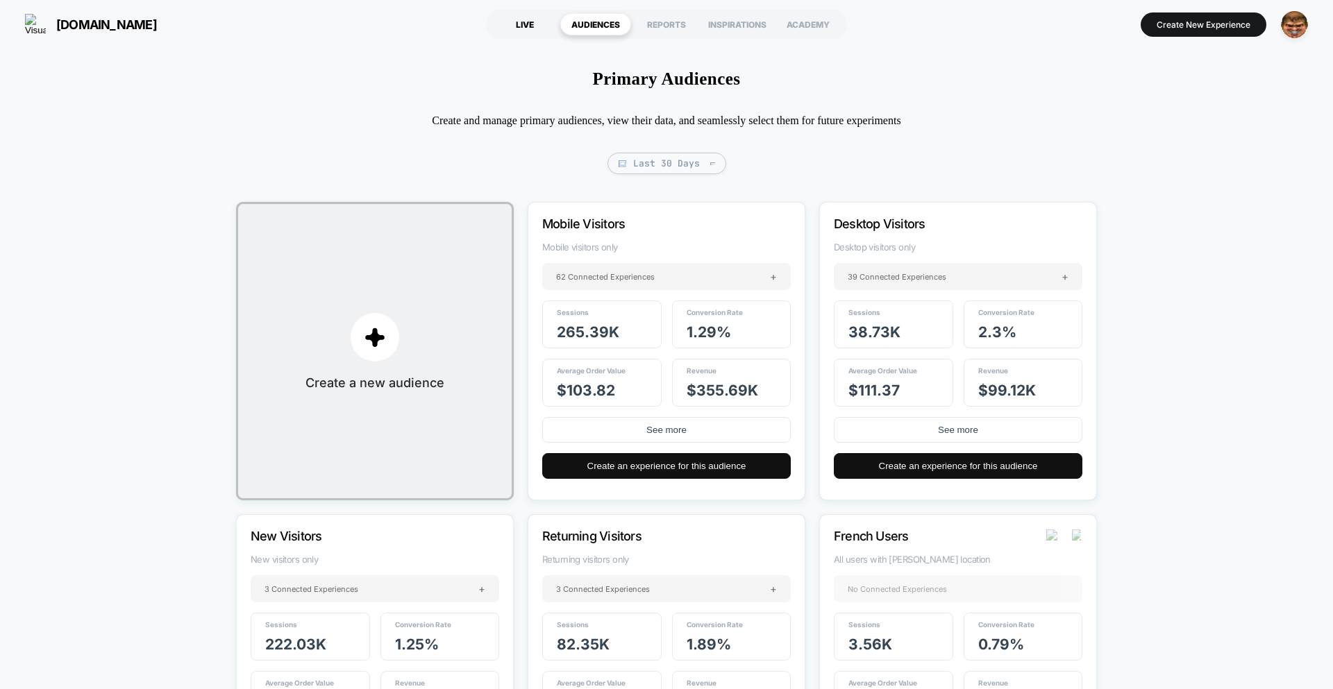
click at [525, 30] on div "LIVE" at bounding box center [524, 24] width 71 height 22
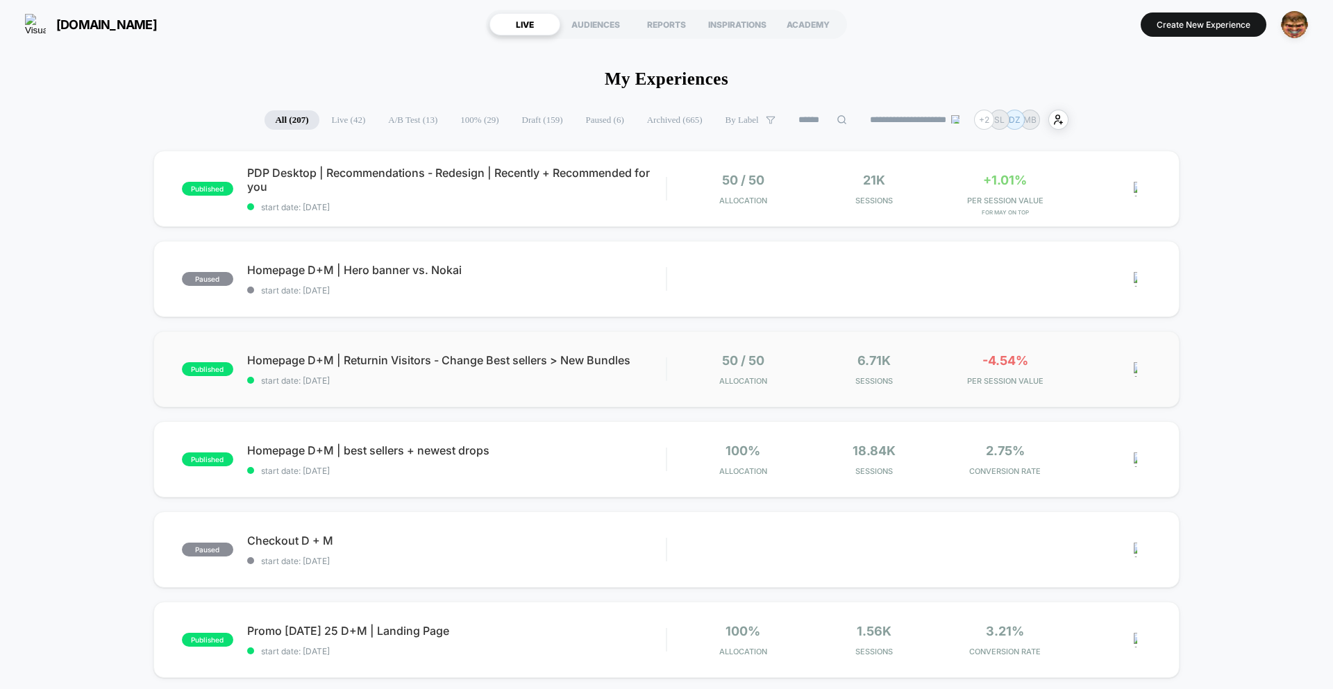
click at [593, 388] on div "published Homepage D+M | Returnin Visitors - Change Best sellers > New Bundles …" at bounding box center [666, 369] width 1026 height 76
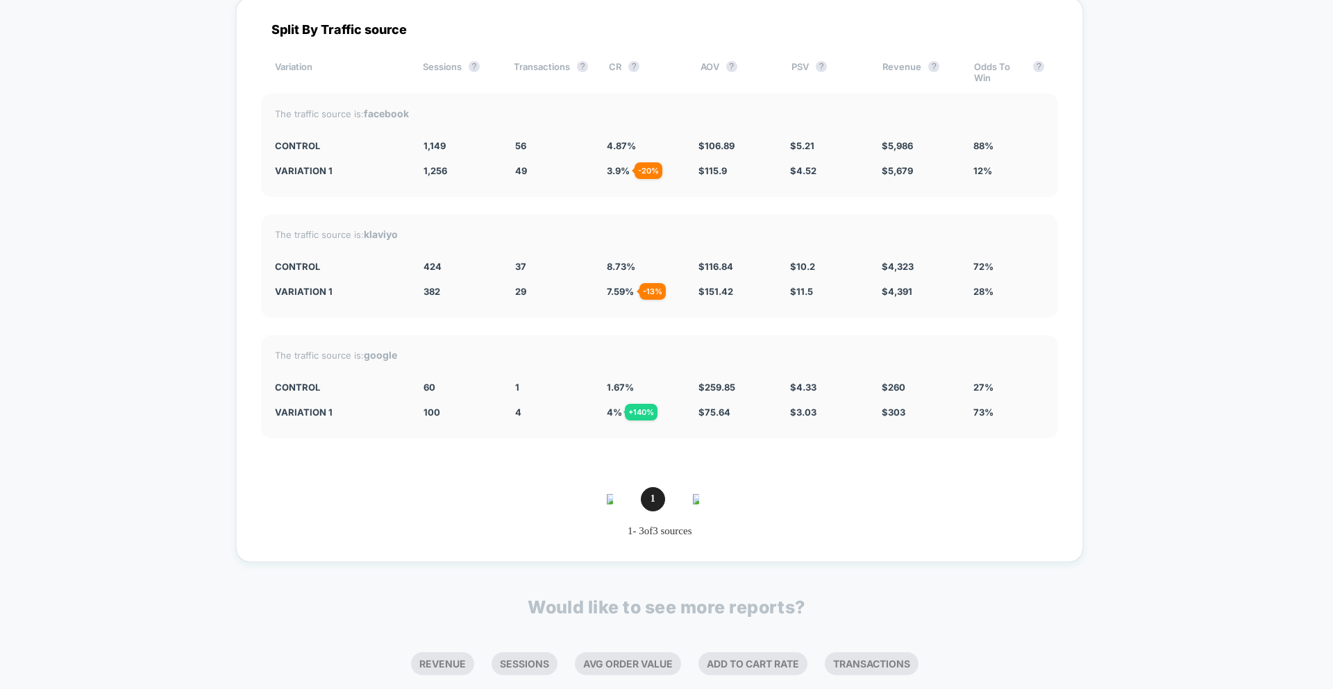
scroll to position [2680, 0]
